Goal: Task Accomplishment & Management: Complete application form

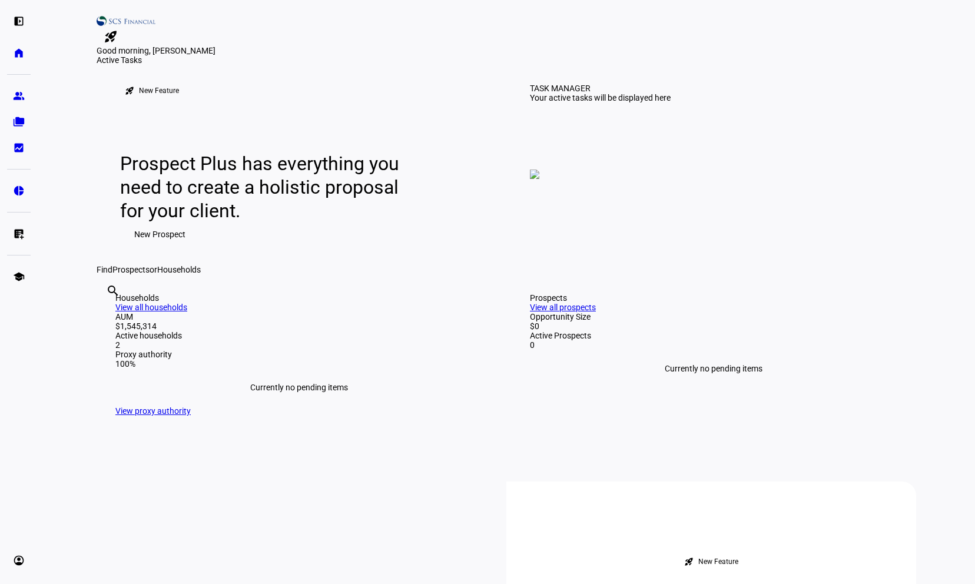
click at [115, 339] on div "search clear" at bounding box center [106, 306] width 19 height 65
click at [108, 314] on input "text" at bounding box center [107, 307] width 2 height 14
paste input "668225308"
type input "668225308"
click at [46, 247] on eth-layout-page-content "rocket_launch Product Updates The latest features and improvements Powered by L…" at bounding box center [506, 292] width 937 height 584
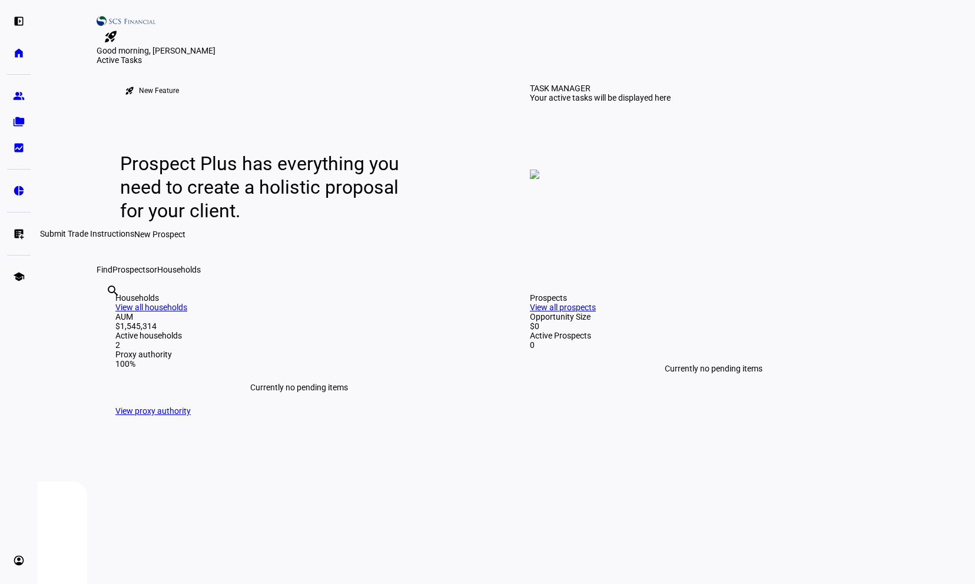
click at [8, 235] on link "list_alt_add Submit Trade Instructions" at bounding box center [19, 234] width 24 height 24
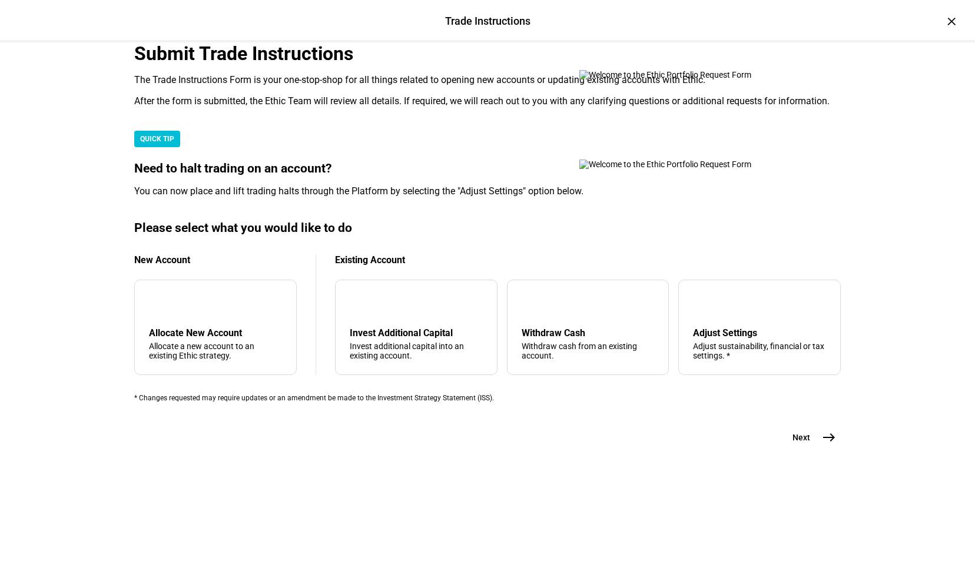
scroll to position [236, 0]
click at [415, 347] on div "arrow_downward Invest Additional Capital Invest additional capital into an exis…" at bounding box center [416, 327] width 162 height 95
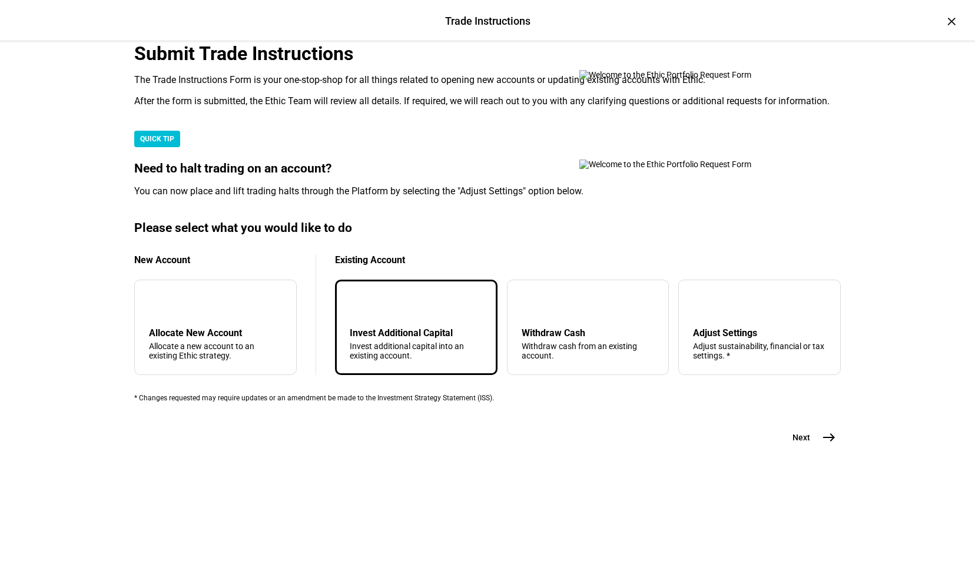
click at [366, 311] on mat-icon "arrow_downward" at bounding box center [359, 304] width 14 height 14
click at [829, 444] on mat-icon "east" at bounding box center [829, 437] width 14 height 14
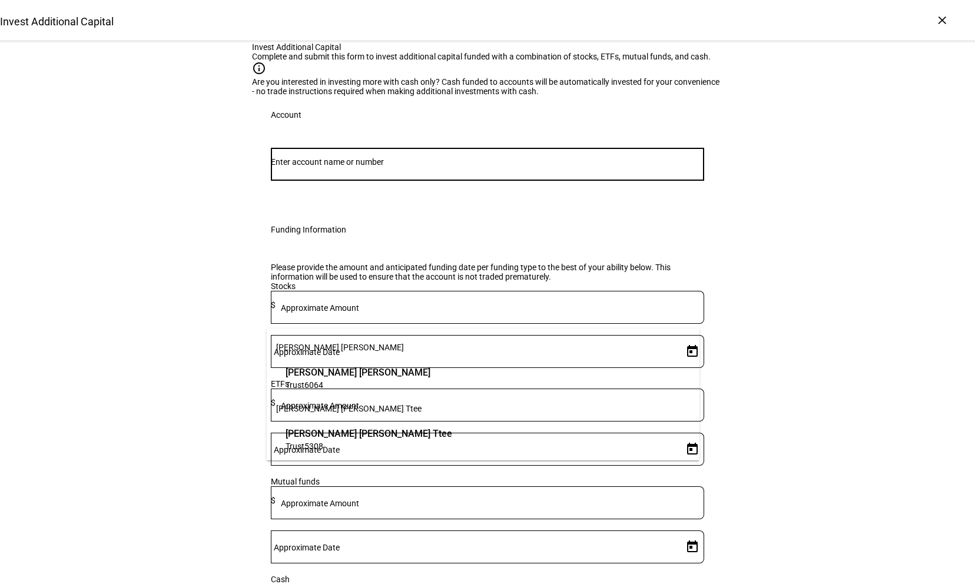
click at [377, 167] on input "Number" at bounding box center [487, 161] width 433 height 9
paste input "668225308"
type input "668225308"
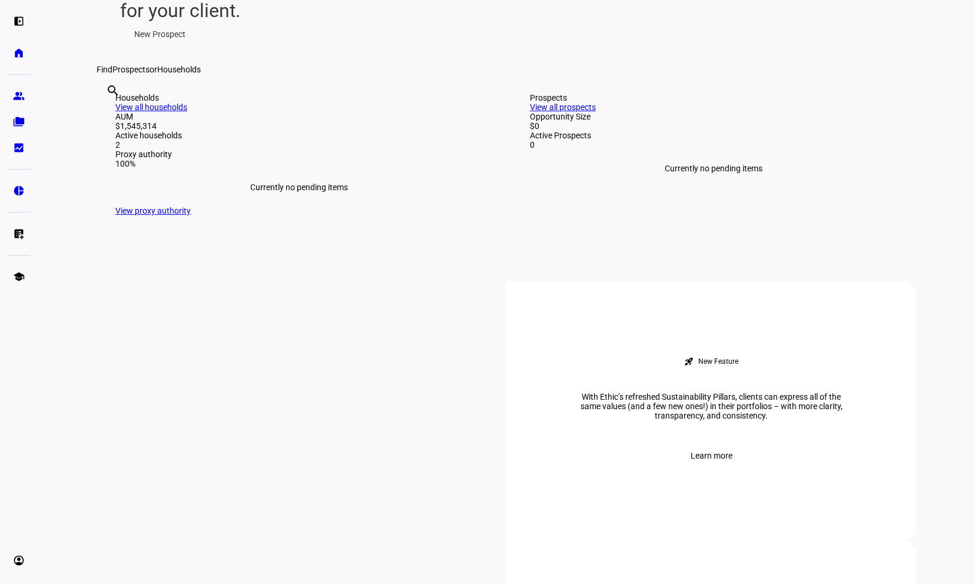
scroll to position [201, 0]
click at [21, 237] on eth-mat-symbol "list_alt_add" at bounding box center [19, 234] width 12 height 12
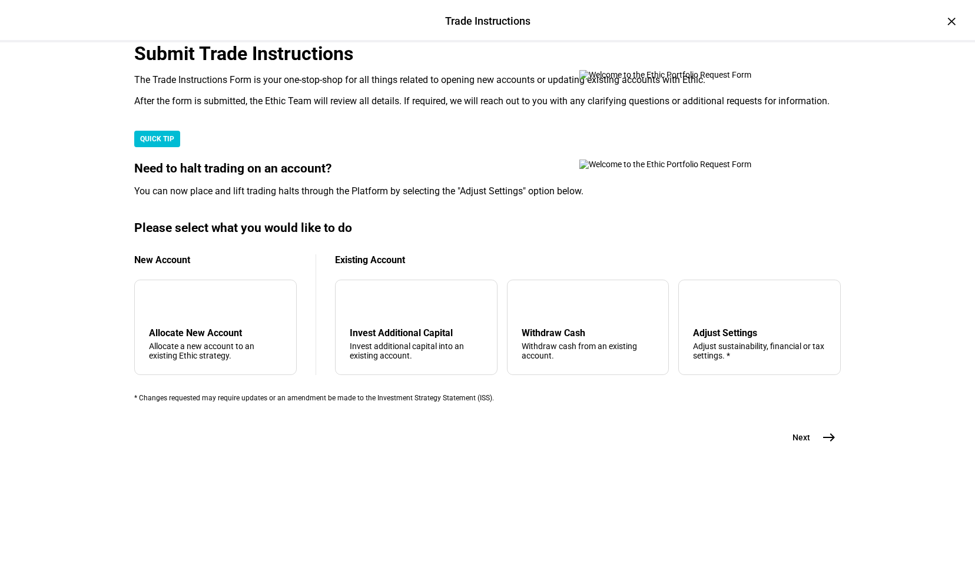
scroll to position [192, 0]
click at [201, 375] on div "add Allocate New Account Allocate a new account to an existing Ethic strategy." at bounding box center [215, 327] width 162 height 95
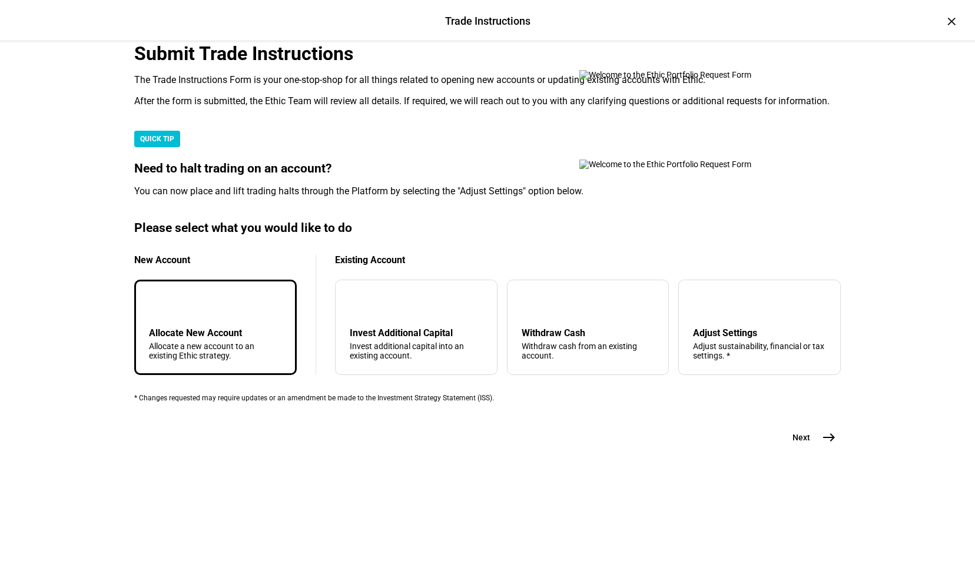
click at [831, 444] on mat-icon "east" at bounding box center [829, 437] width 14 height 14
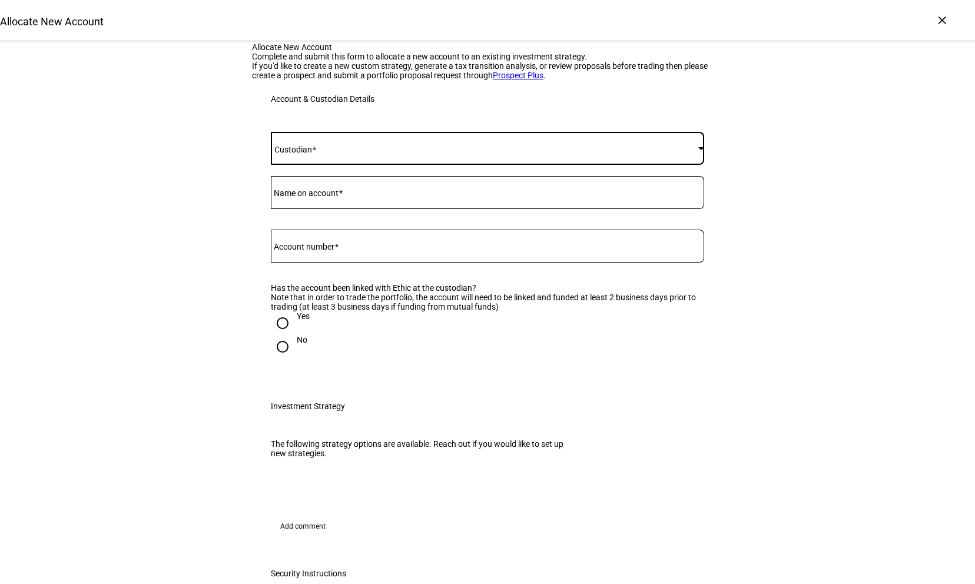
click at [403, 153] on span at bounding box center [484, 148] width 427 height 9
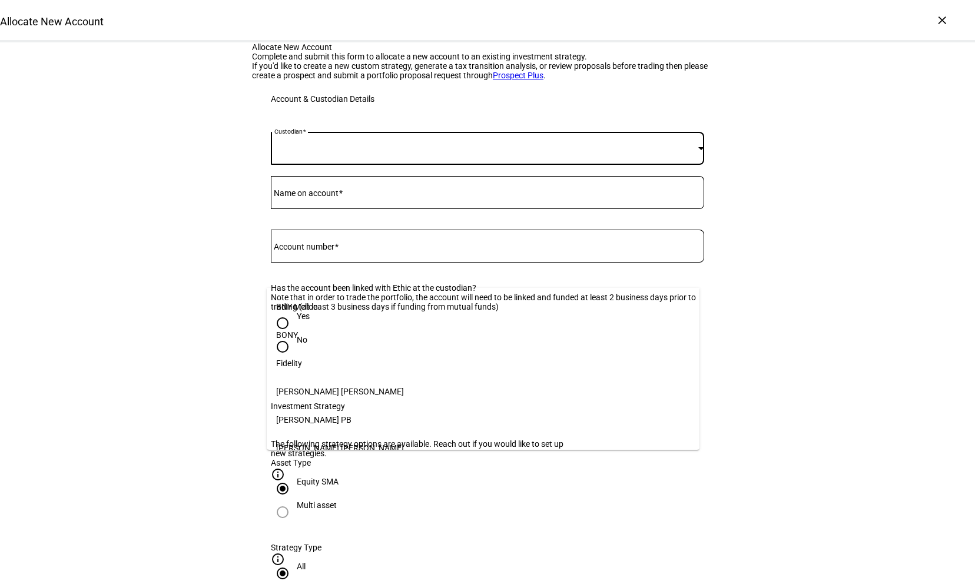
click at [310, 415] on span "[PERSON_NAME] PB" at bounding box center [313, 419] width 75 height 9
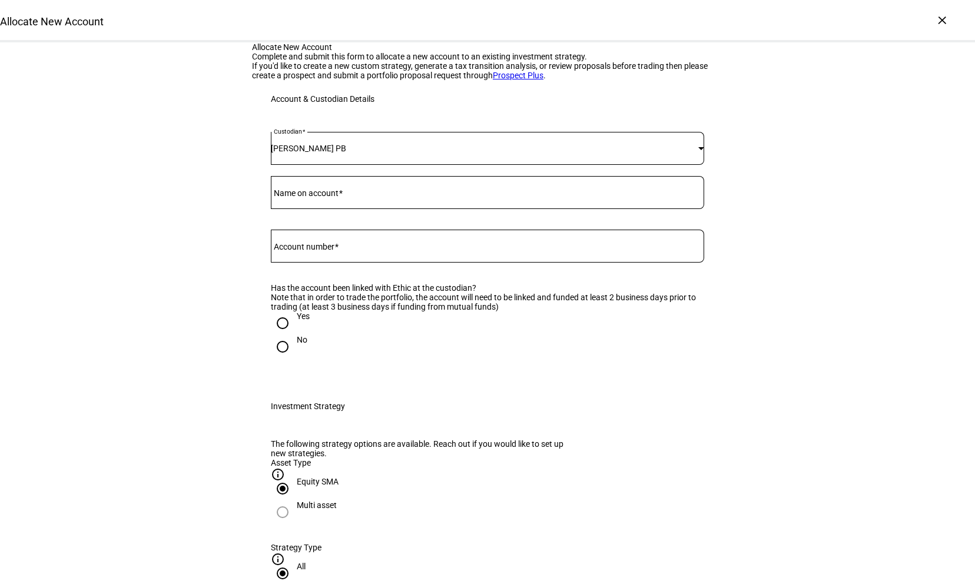
click at [338, 198] on mat-label "Name on account" at bounding box center [306, 192] width 65 height 9
click at [340, 195] on input "Name on account" at bounding box center [487, 189] width 433 height 9
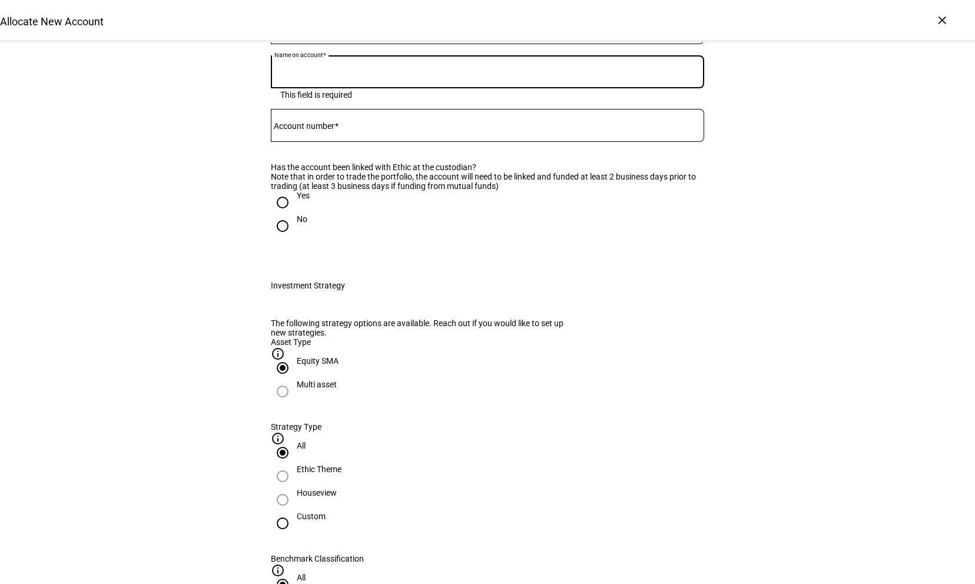
scroll to position [121, 0]
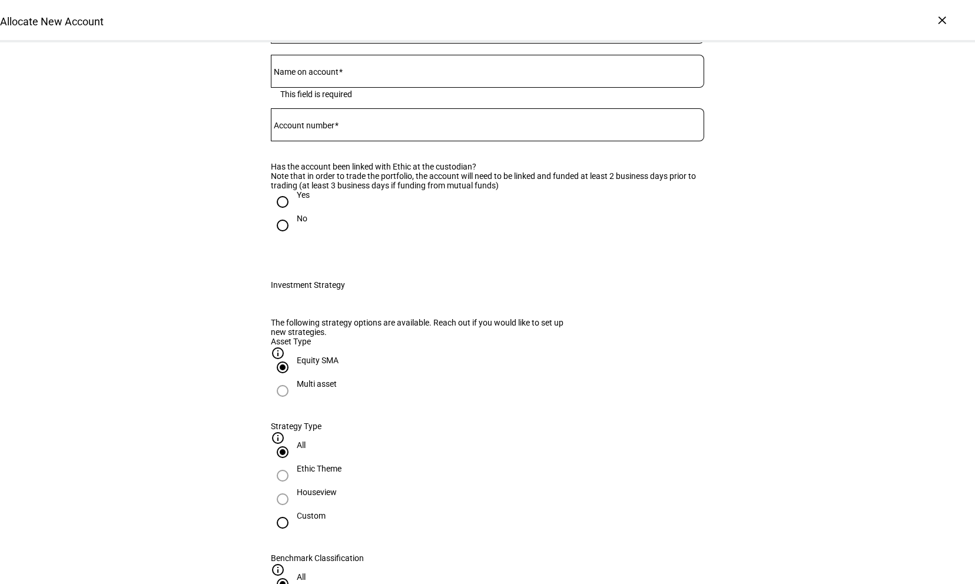
click at [345, 141] on div at bounding box center [487, 124] width 433 height 33
click at [279, 214] on input "Yes" at bounding box center [283, 202] width 24 height 24
radio input "true"
click at [327, 130] on mat-label "Account number" at bounding box center [304, 125] width 61 height 9
click at [327, 127] on input "Account number" at bounding box center [487, 122] width 433 height 9
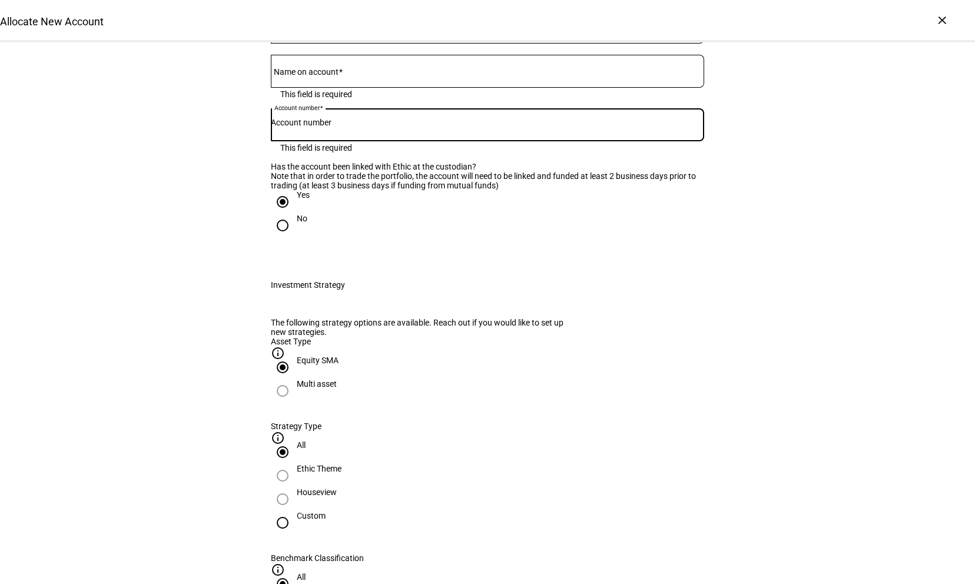
paste input "668225308"
type input "668225308"
click at [333, 88] on div at bounding box center [487, 71] width 433 height 33
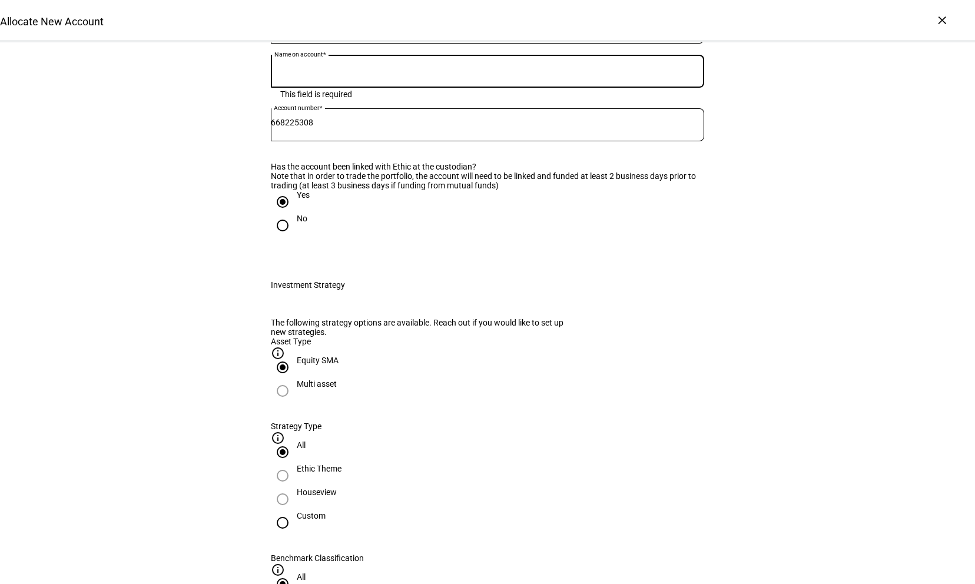
click at [332, 74] on input "Name on account" at bounding box center [487, 68] width 433 height 9
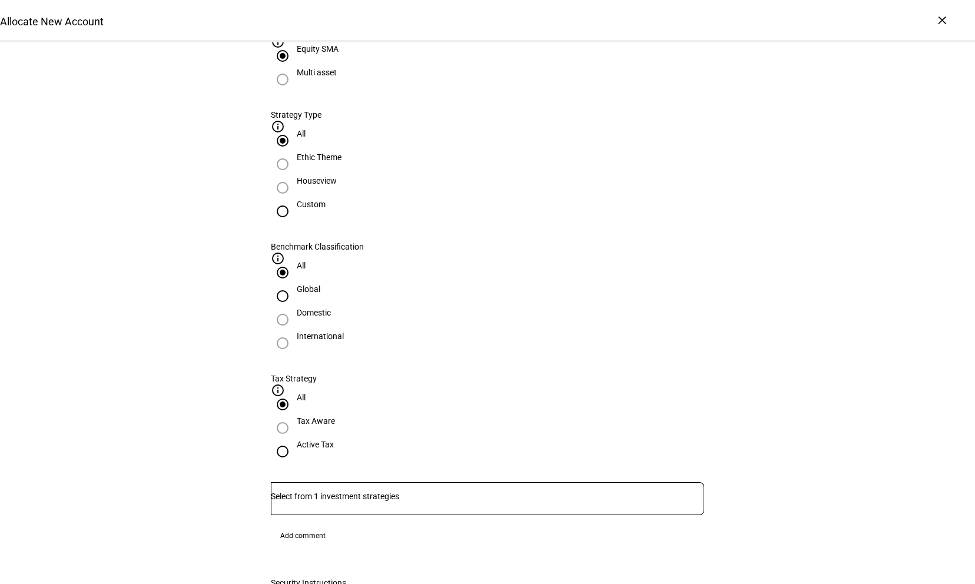
scroll to position [433, 0]
type input "JAR Family Trust"
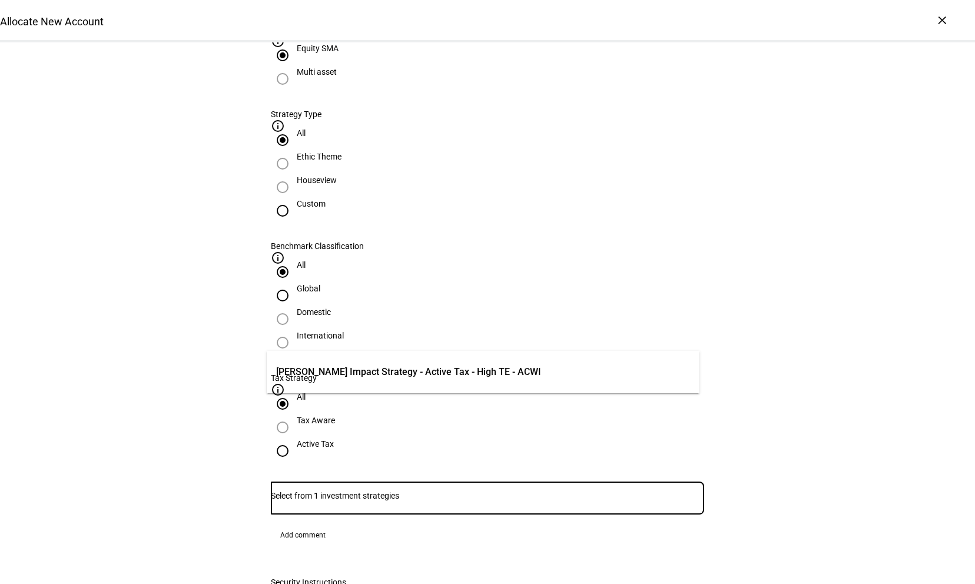
click at [328, 491] on input "Number" at bounding box center [487, 495] width 433 height 9
click at [217, 293] on div "Allocate New Account Complete and submit this form to allocate a new account to…" at bounding box center [487, 421] width 975 height 1624
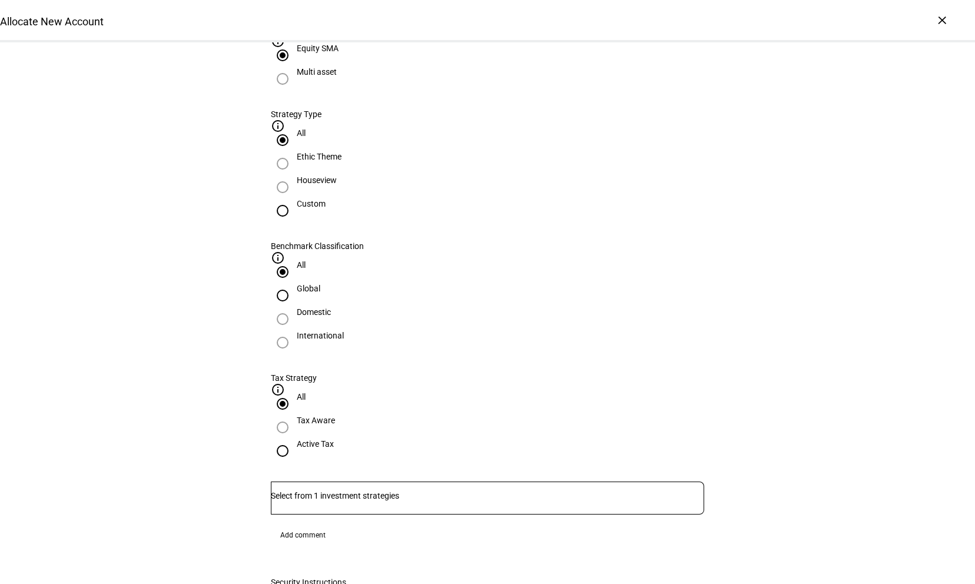
click at [294, 284] on input "Global" at bounding box center [283, 296] width 24 height 24
radio input "true"
click at [294, 222] on input "Custom" at bounding box center [283, 211] width 24 height 24
radio input "true"
click at [294, 152] on input "All" at bounding box center [283, 140] width 24 height 24
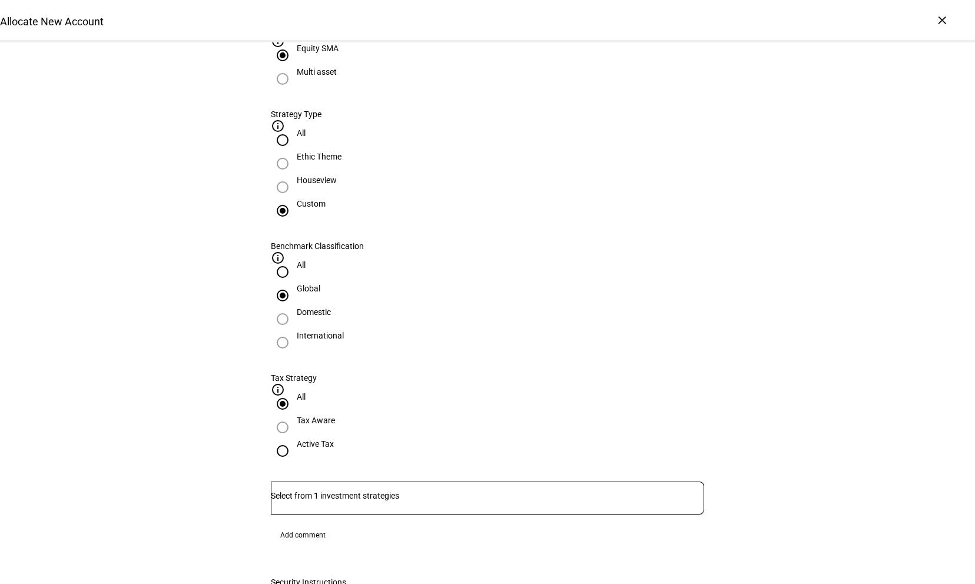
radio input "true"
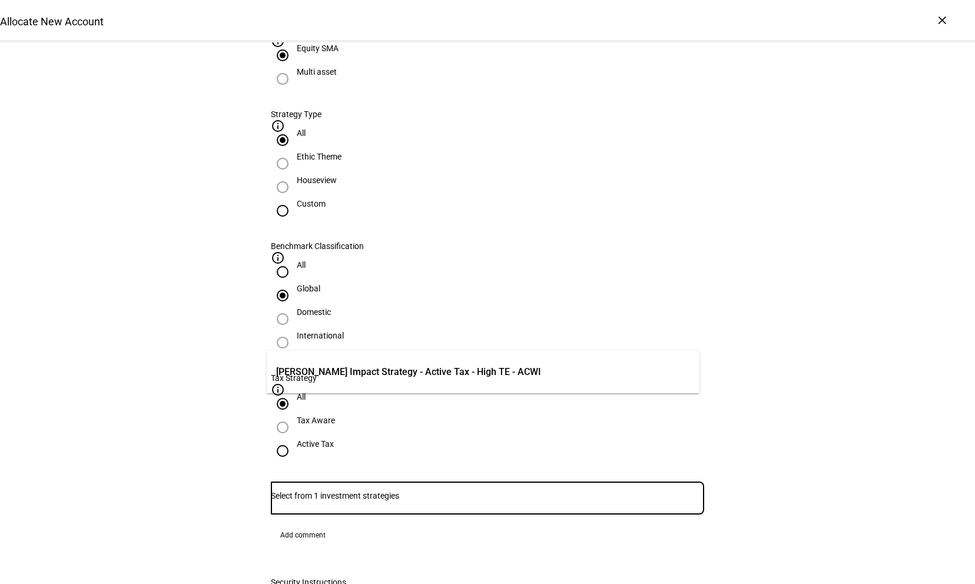
click at [410, 491] on input "Number" at bounding box center [487, 495] width 433 height 9
click at [720, 285] on div "Allocate New Account Complete and submit this form to allocate a new account to…" at bounding box center [487, 421] width 975 height 1624
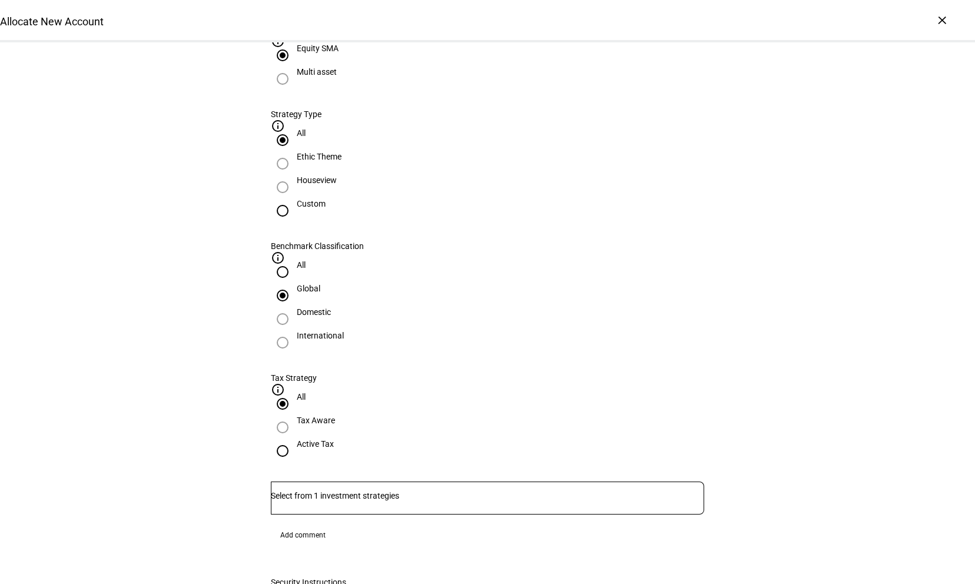
click at [702, 170] on div "The following strategy options are available. Reach out if you would like to se…" at bounding box center [487, 278] width 471 height 572
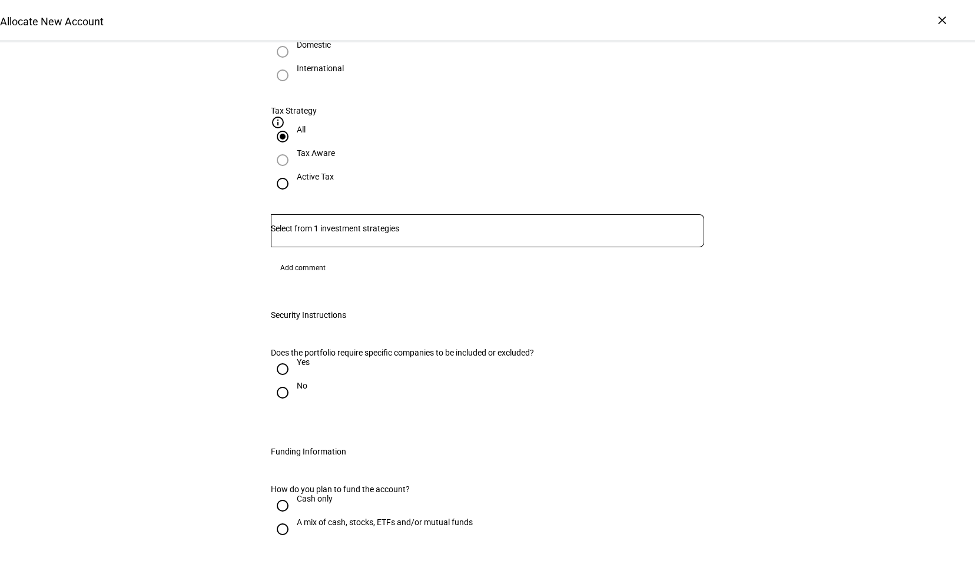
scroll to position [700, 0]
click at [284, 358] on input "Yes" at bounding box center [283, 370] width 24 height 24
radio input "true"
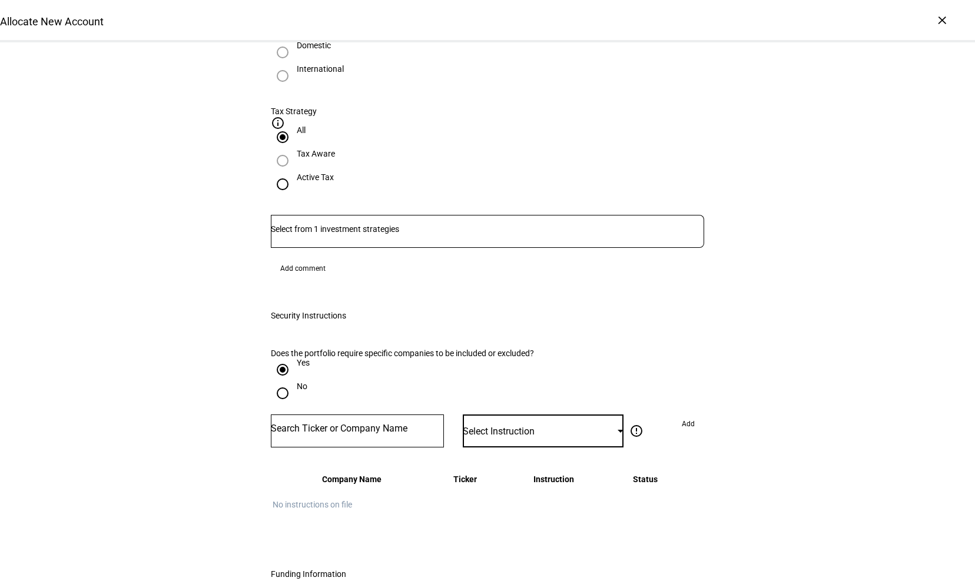
click at [545, 426] on div "Select Instruction" at bounding box center [540, 431] width 155 height 11
click at [567, 266] on div at bounding box center [487, 292] width 975 height 584
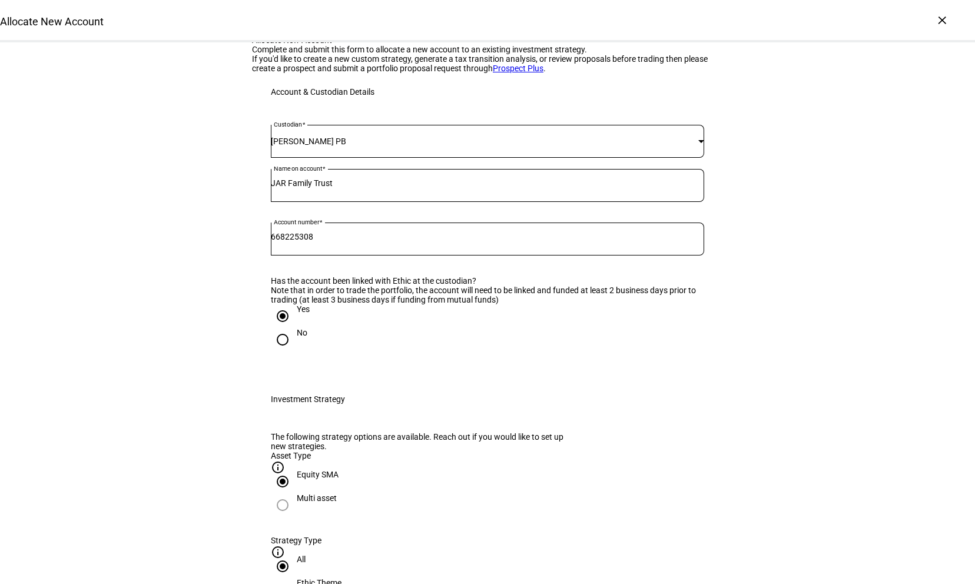
scroll to position [0, 0]
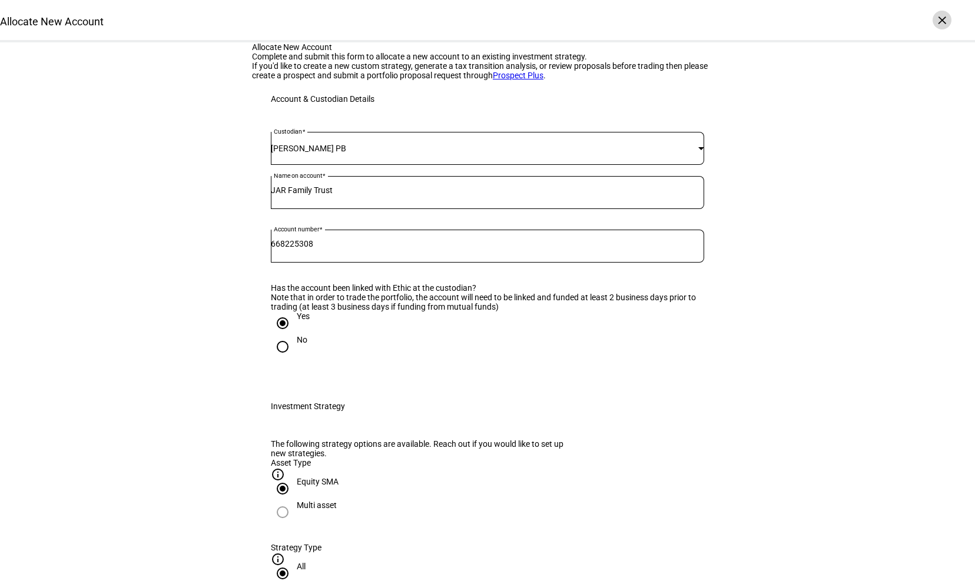
click at [941, 26] on div "×" at bounding box center [941, 20] width 19 height 19
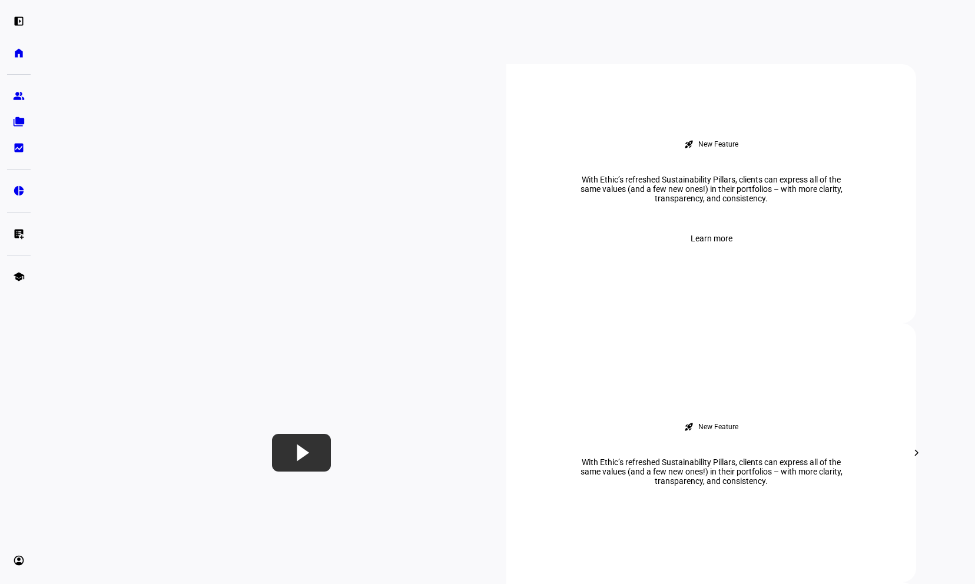
scroll to position [416, 0]
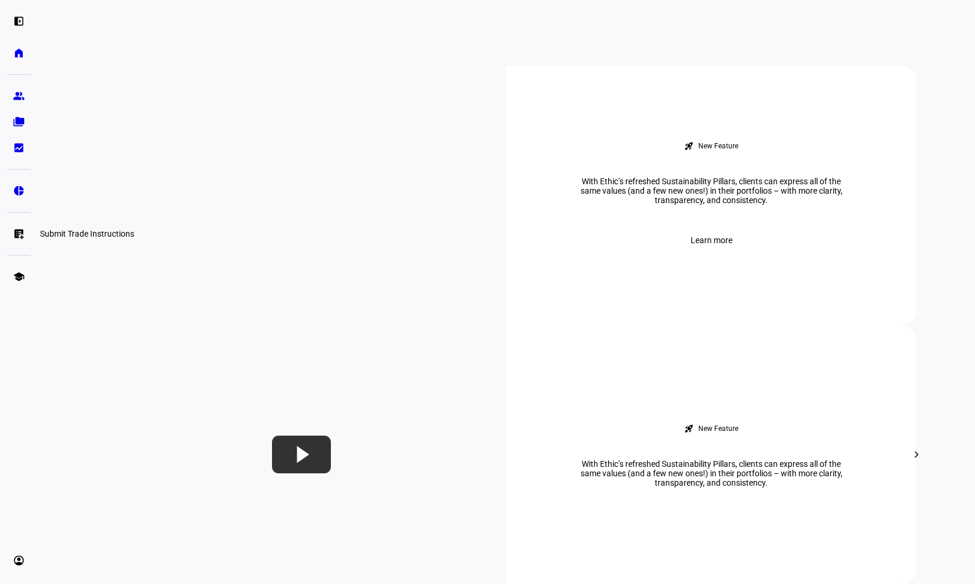
click at [18, 231] on eth-mat-symbol "list_alt_add" at bounding box center [19, 234] width 12 height 12
